Goal: Task Accomplishment & Management: Manage account settings

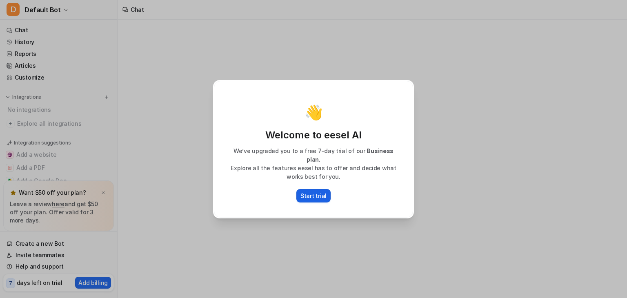
click at [315, 195] on p "Start trial" at bounding box center [314, 195] width 26 height 9
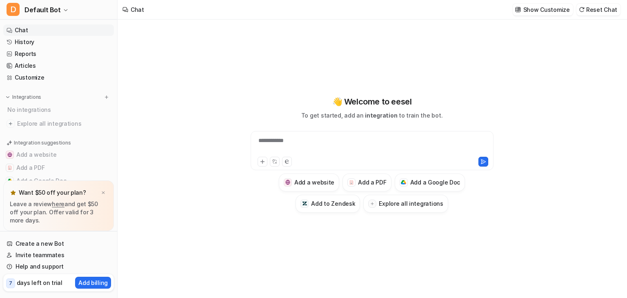
type textarea "**********"
click at [103, 193] on img at bounding box center [103, 192] width 5 height 5
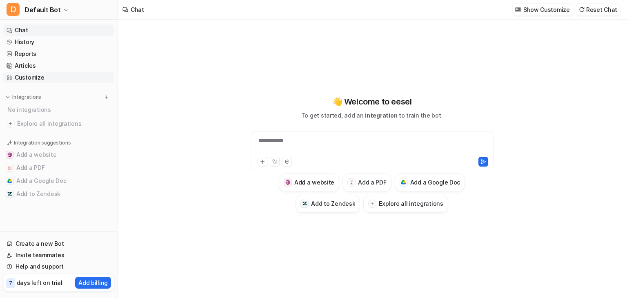
click at [61, 76] on link "Customize" at bounding box center [58, 77] width 111 height 11
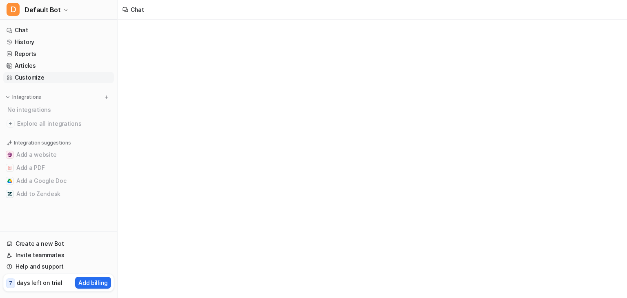
click at [61, 76] on link "Customize" at bounding box center [58, 77] width 111 height 11
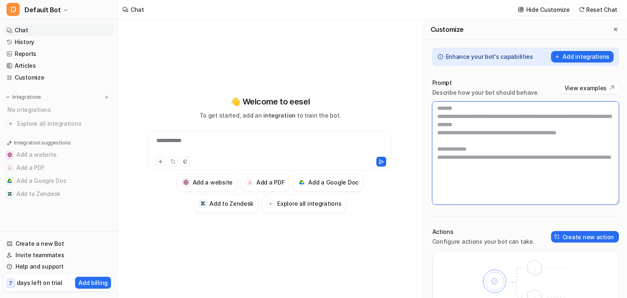
click at [469, 133] on textarea at bounding box center [525, 153] width 187 height 103
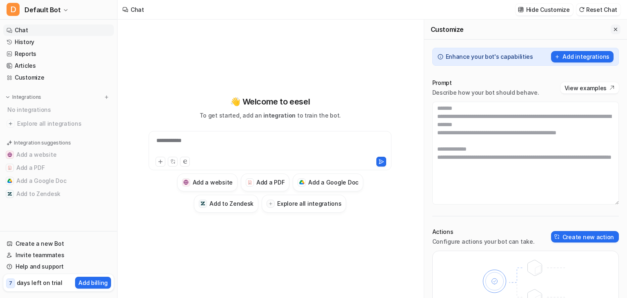
click at [613, 29] on icon "Close flyout" at bounding box center [616, 30] width 6 height 6
type textarea "**********"
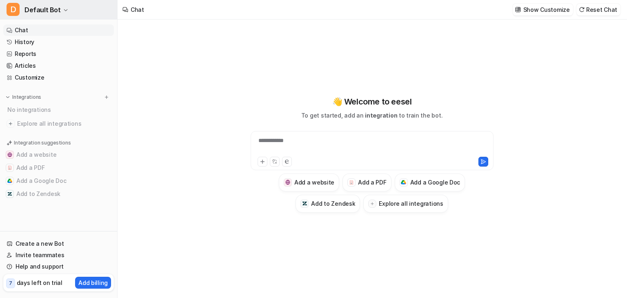
click at [59, 9] on button "D Default Bot" at bounding box center [58, 10] width 117 height 20
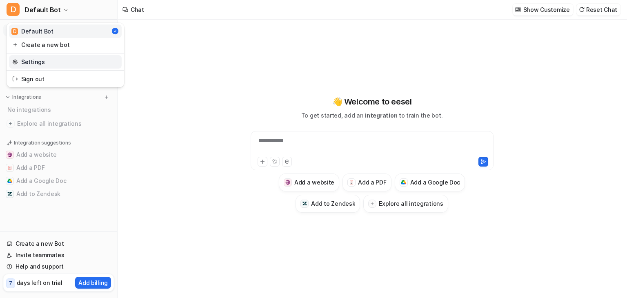
click at [93, 62] on link "Settings" at bounding box center [65, 61] width 113 height 13
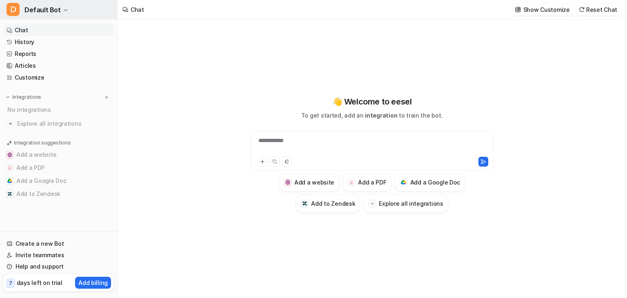
click at [65, 10] on button "D Default Bot" at bounding box center [58, 10] width 117 height 20
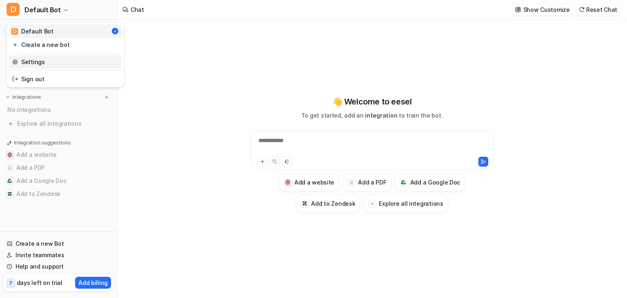
click at [60, 61] on link "Settings" at bounding box center [65, 61] width 113 height 13
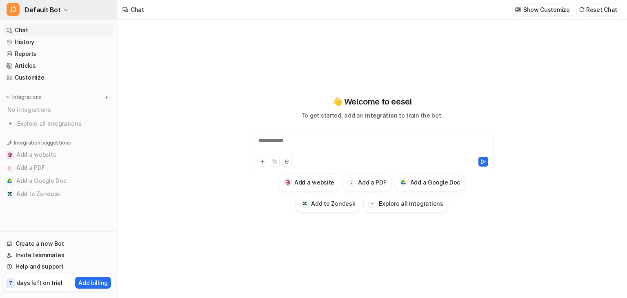
click at [61, 10] on button "D Default Bot" at bounding box center [58, 10] width 117 height 20
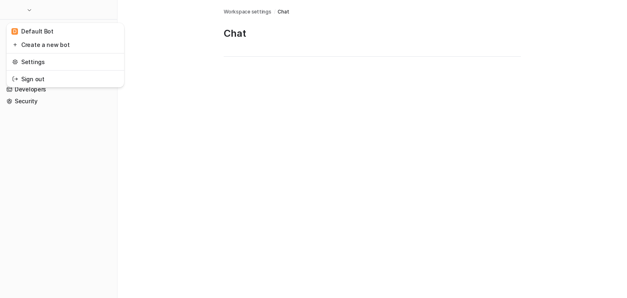
click at [195, 57] on div "D Default Bot Create a new bot Settings Sign out General Bots Plans Billing Mem…" at bounding box center [313, 149] width 627 height 298
click at [195, 57] on div "Chat Workspace settings / Chat Chat" at bounding box center [313, 149] width 627 height 298
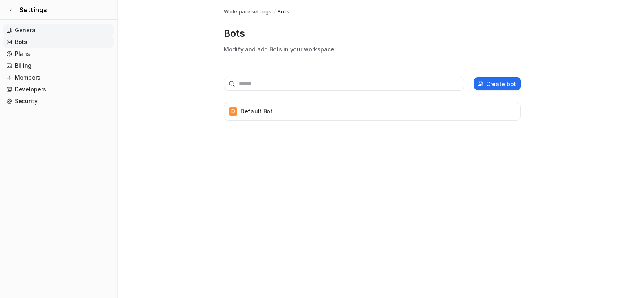
click at [66, 30] on link "General" at bounding box center [58, 29] width 111 height 11
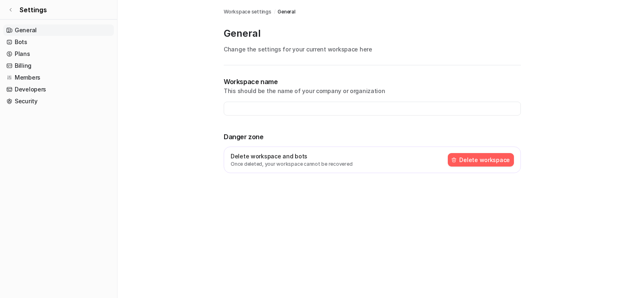
type input "**********"
click at [60, 77] on link "Members" at bounding box center [58, 77] width 111 height 11
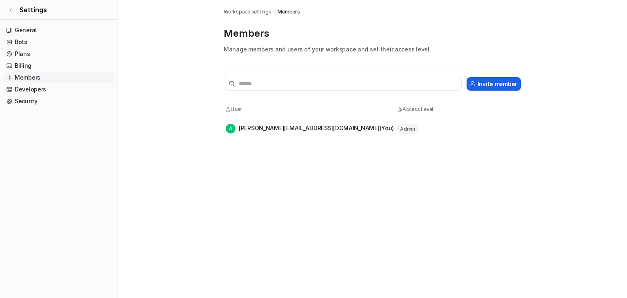
click at [500, 89] on button "Invite member" at bounding box center [494, 83] width 54 height 13
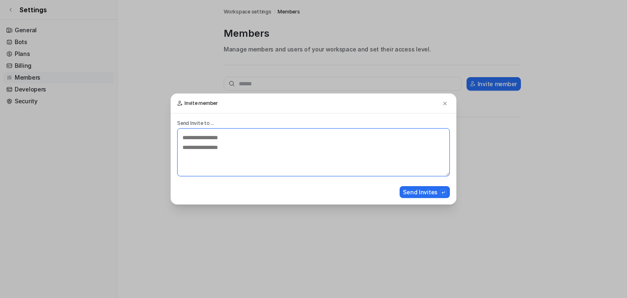
click at [341, 139] on textarea at bounding box center [313, 152] width 273 height 48
click at [446, 107] on button at bounding box center [445, 103] width 10 height 10
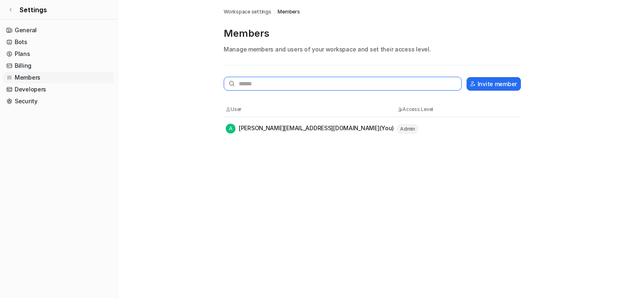
click at [292, 85] on input "text" at bounding box center [343, 84] width 238 height 14
click at [31, 90] on link "Developers" at bounding box center [58, 89] width 111 height 11
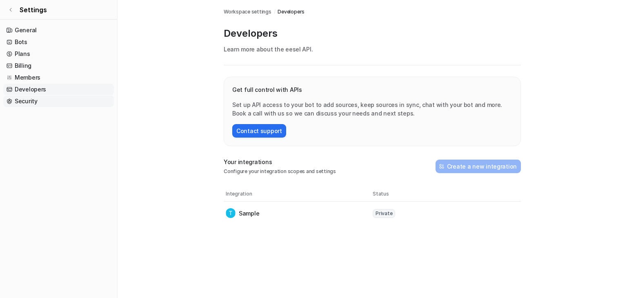
click at [39, 102] on link "Security" at bounding box center [58, 101] width 111 height 11
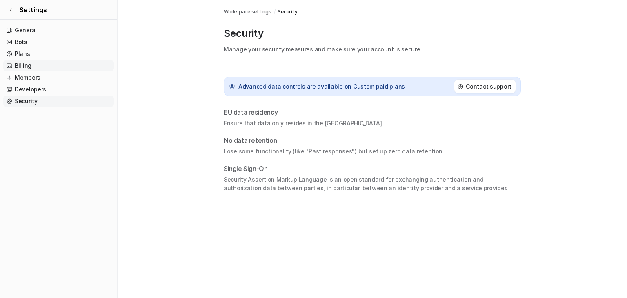
click at [33, 63] on link "Billing" at bounding box center [58, 65] width 111 height 11
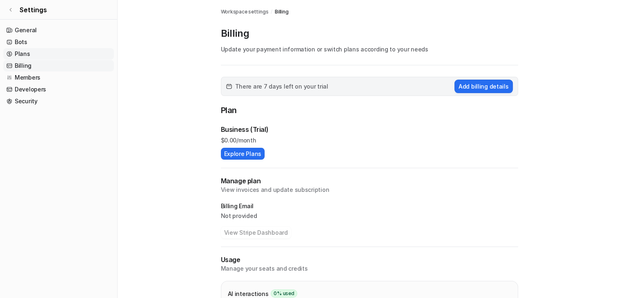
click at [58, 53] on link "Plans" at bounding box center [58, 53] width 111 height 11
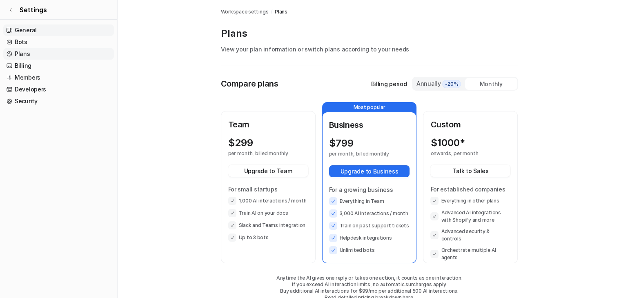
click at [99, 25] on link "General" at bounding box center [58, 29] width 111 height 11
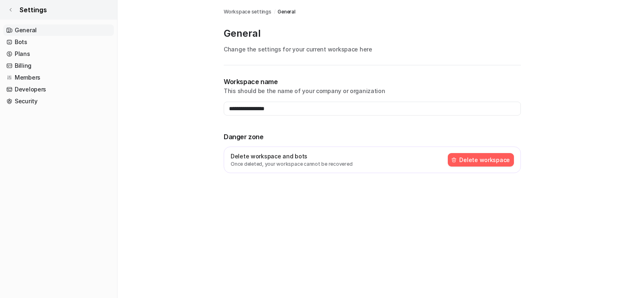
click at [13, 7] on link "Settings" at bounding box center [58, 10] width 117 height 20
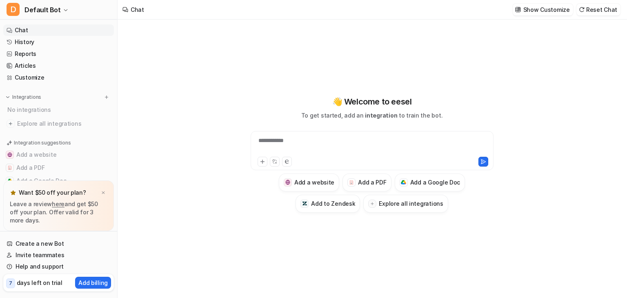
type textarea "**********"
click at [102, 191] on img at bounding box center [103, 192] width 5 height 5
